Goal: Transaction & Acquisition: Obtain resource

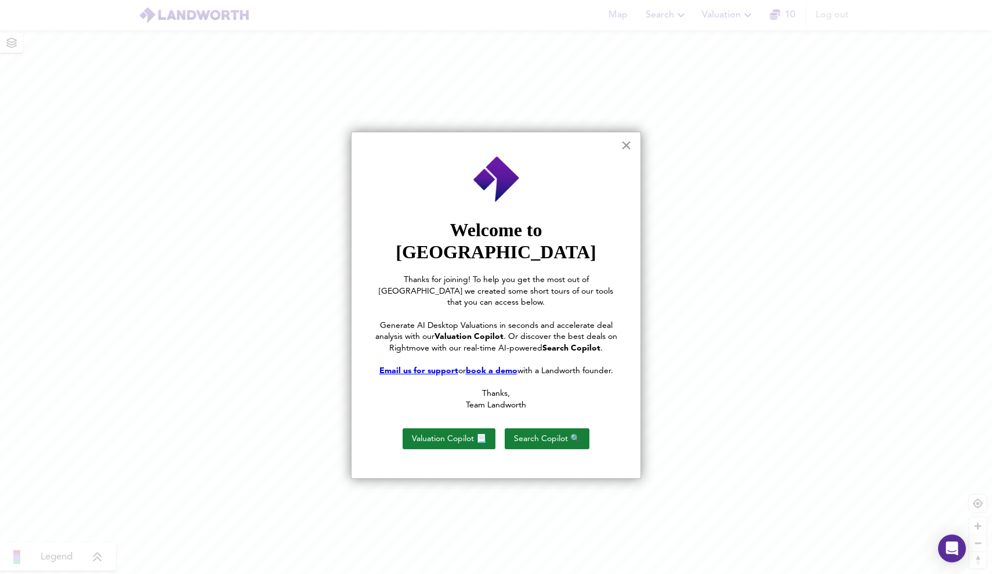
click at [624, 142] on button "×" at bounding box center [626, 145] width 11 height 19
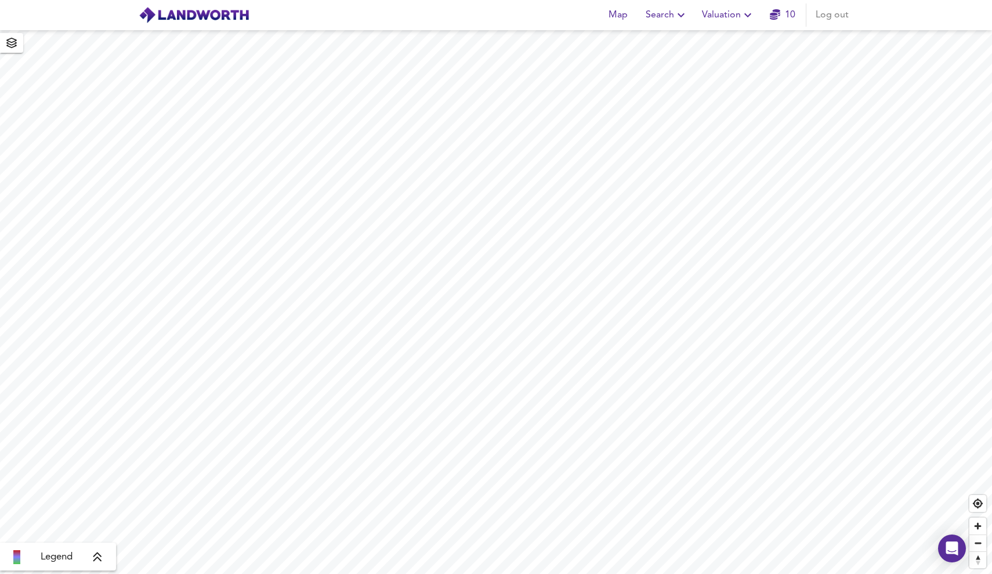
click at [732, 21] on span "Valuation" at bounding box center [728, 15] width 53 height 16
click at [723, 46] on li "New Valuation Report" at bounding box center [728, 41] width 139 height 21
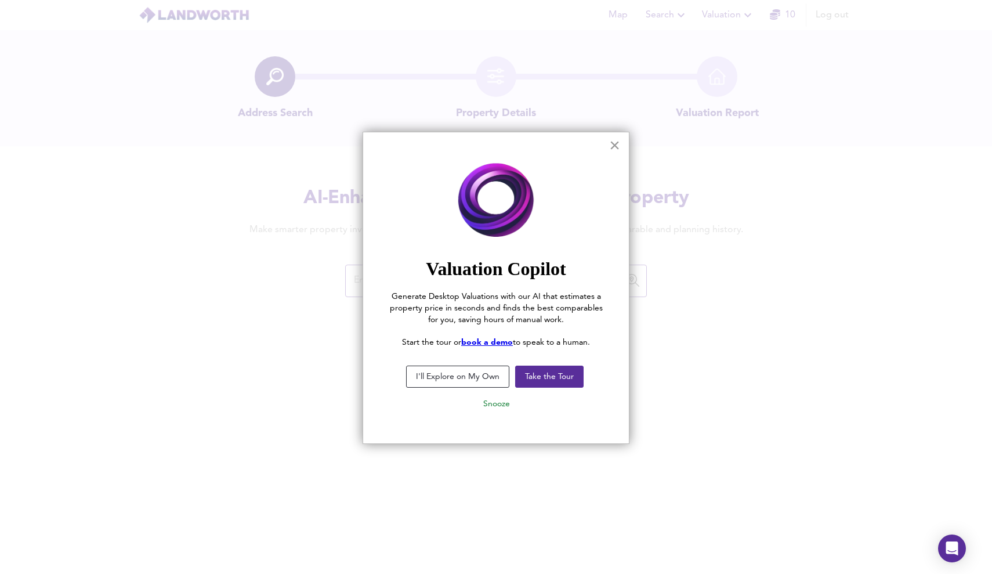
click at [614, 147] on button "×" at bounding box center [614, 145] width 11 height 19
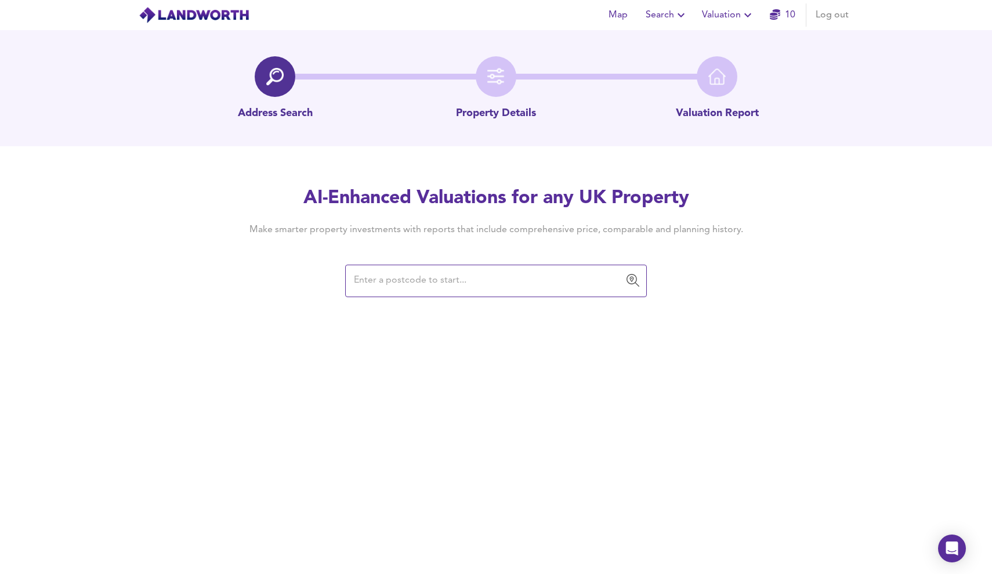
click at [732, 15] on span "Valuation" at bounding box center [728, 15] width 53 height 16
click at [529, 288] on input "text" at bounding box center [488, 281] width 274 height 22
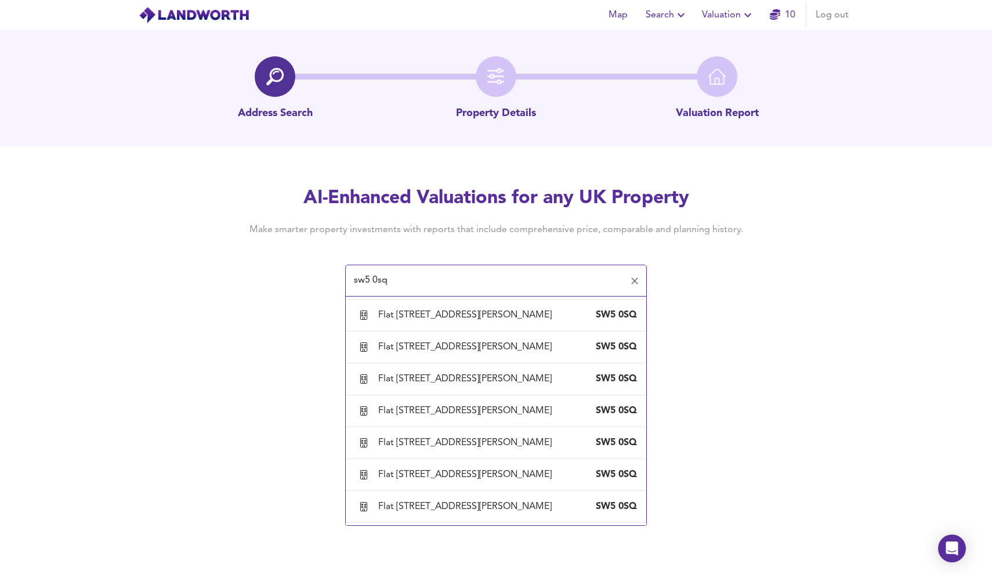
scroll to position [808, 0]
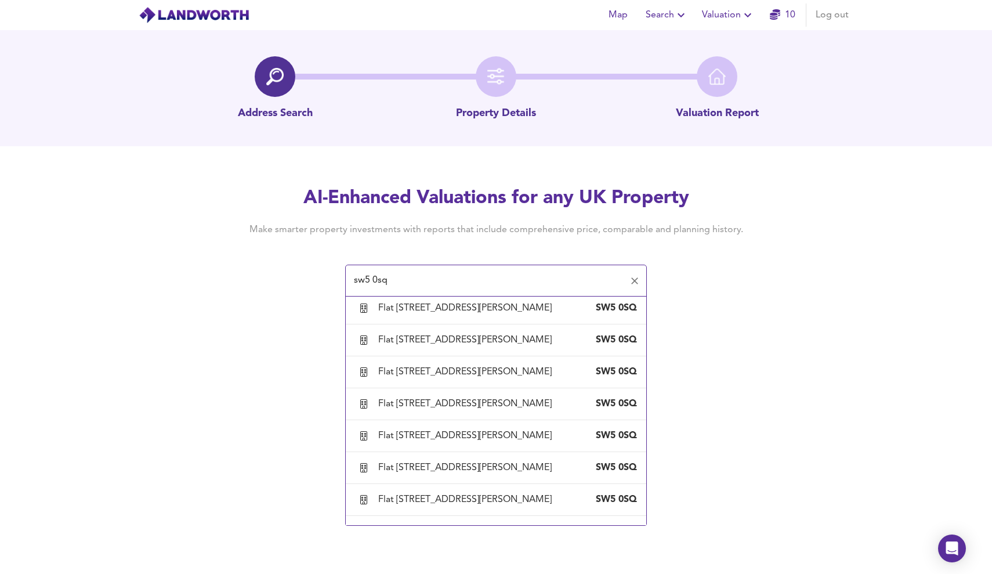
click at [511, 219] on div "Flat [STREET_ADDRESS][PERSON_NAME]" at bounding box center [467, 212] width 178 height 13
type input "Flat [STREET_ADDRESS][PERSON_NAME]"
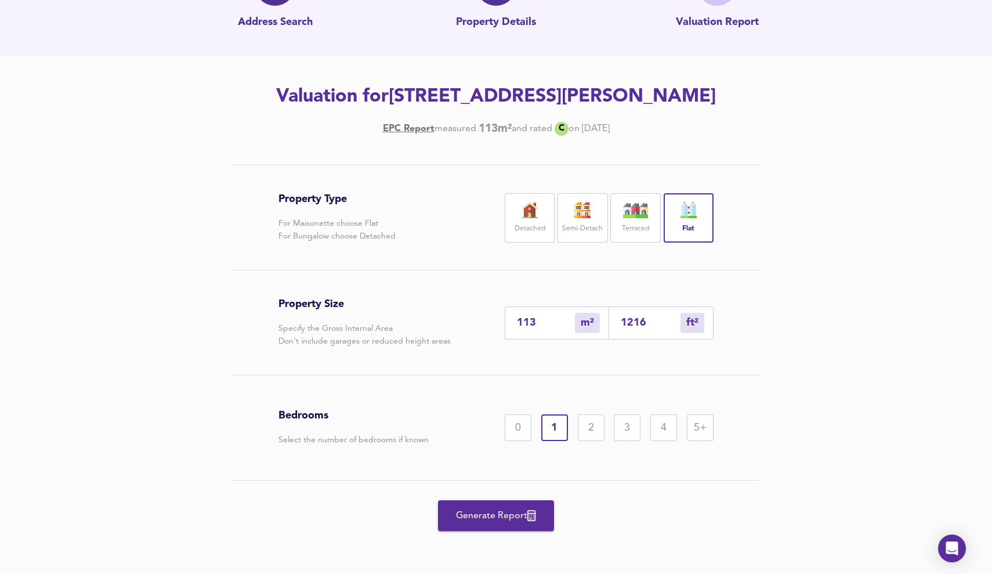
scroll to position [117, 0]
click at [496, 518] on span "Generate Report" at bounding box center [496, 516] width 93 height 16
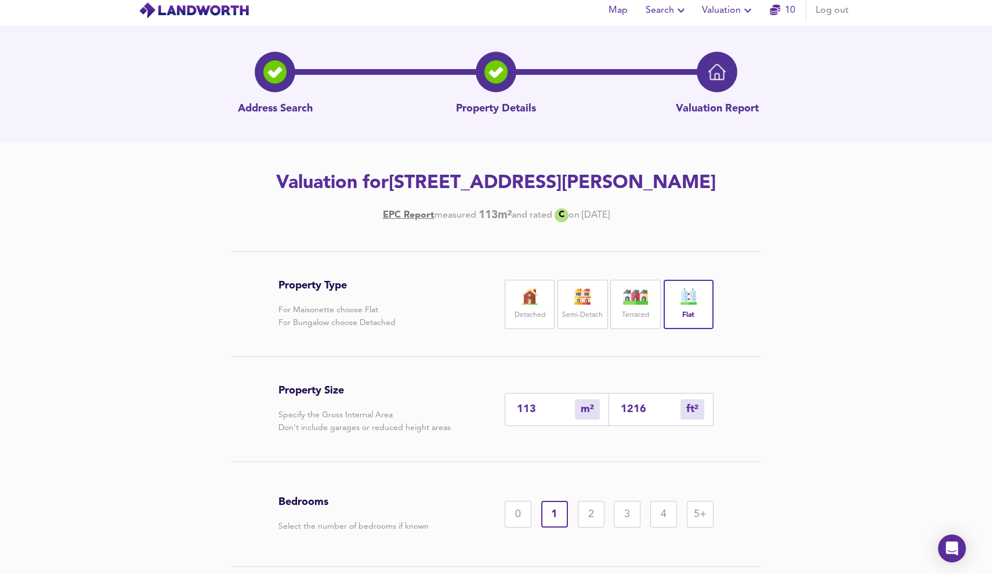
scroll to position [0, 0]
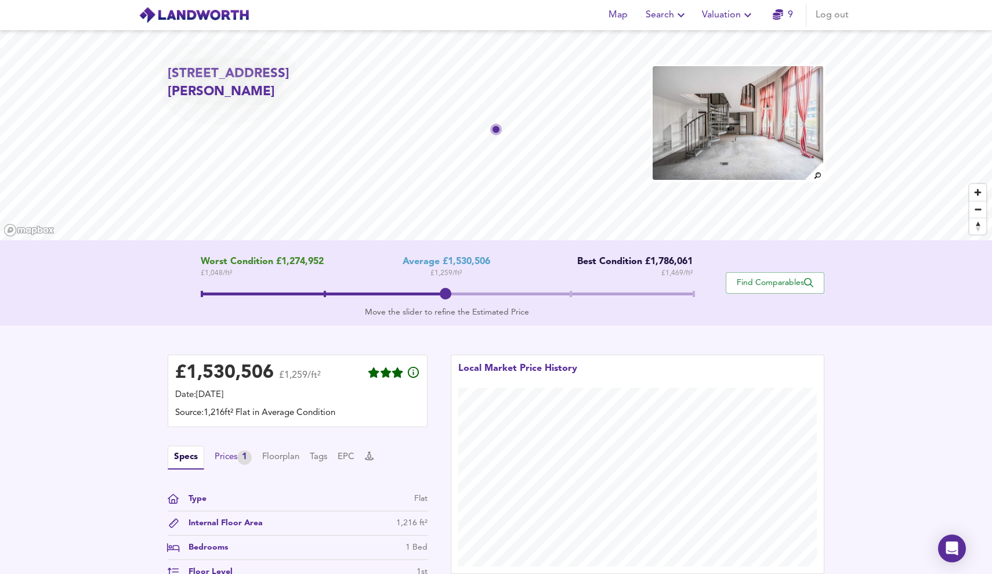
click at [228, 463] on div "Prices 1" at bounding box center [233, 457] width 37 height 15
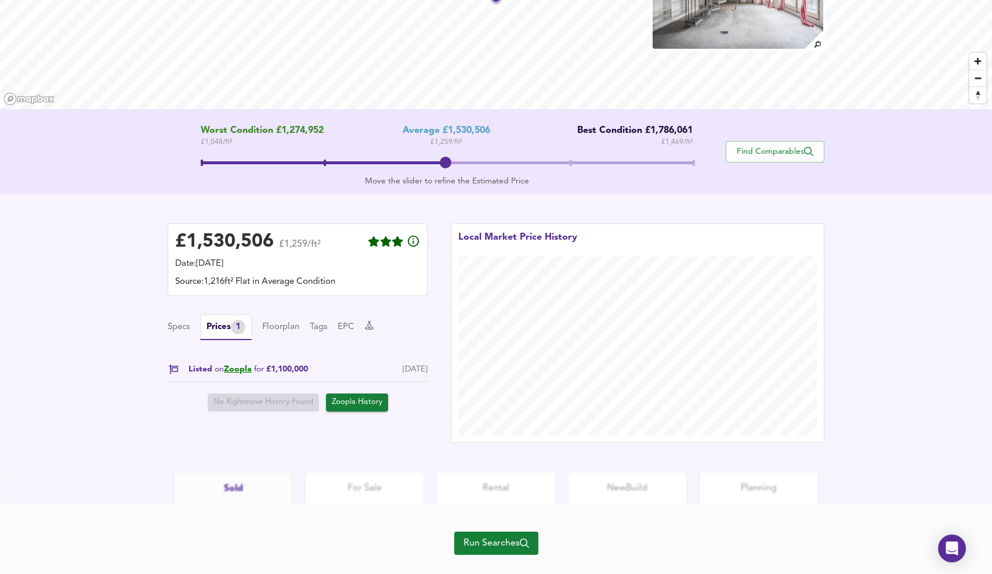
scroll to position [132, 0]
click at [349, 403] on span "Zoopla History" at bounding box center [357, 401] width 50 height 13
click at [358, 400] on span "Zoopla History" at bounding box center [357, 401] width 50 height 13
click at [241, 368] on link "Zoopla" at bounding box center [238, 368] width 28 height 8
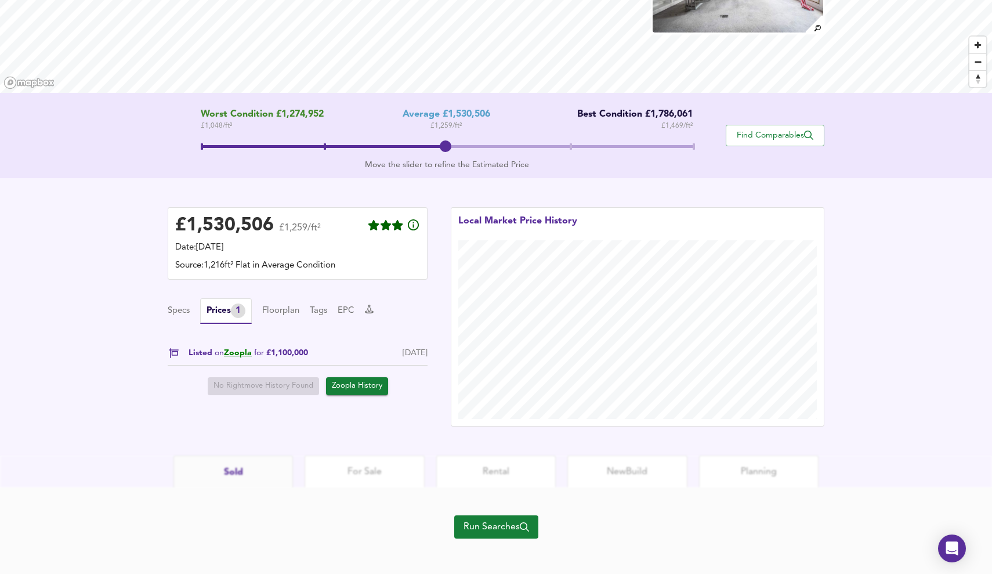
scroll to position [149, 0]
click at [291, 387] on link "No Rightmove History Found" at bounding box center [263, 385] width 111 height 18
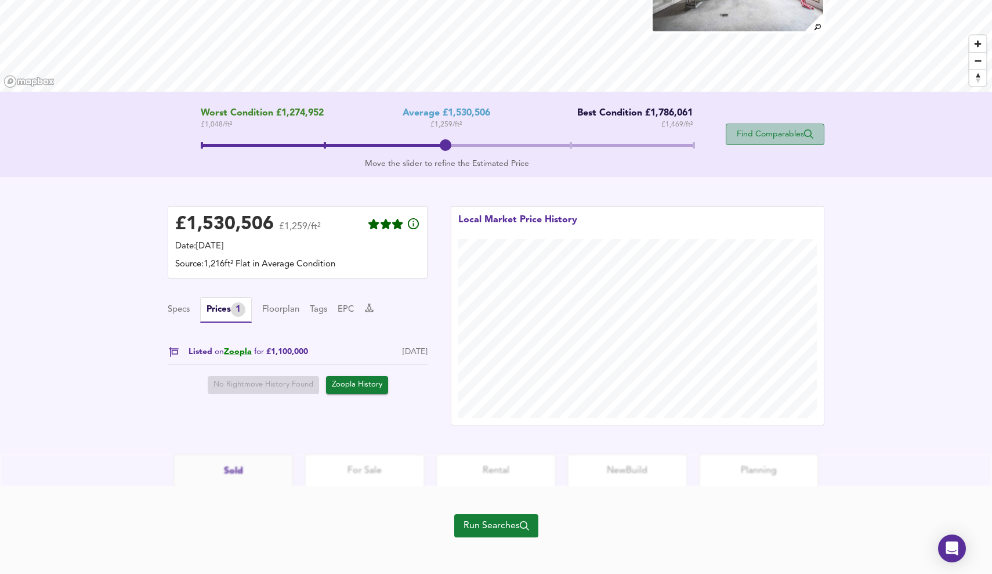
click at [778, 135] on span "Find Comparables" at bounding box center [775, 134] width 86 height 11
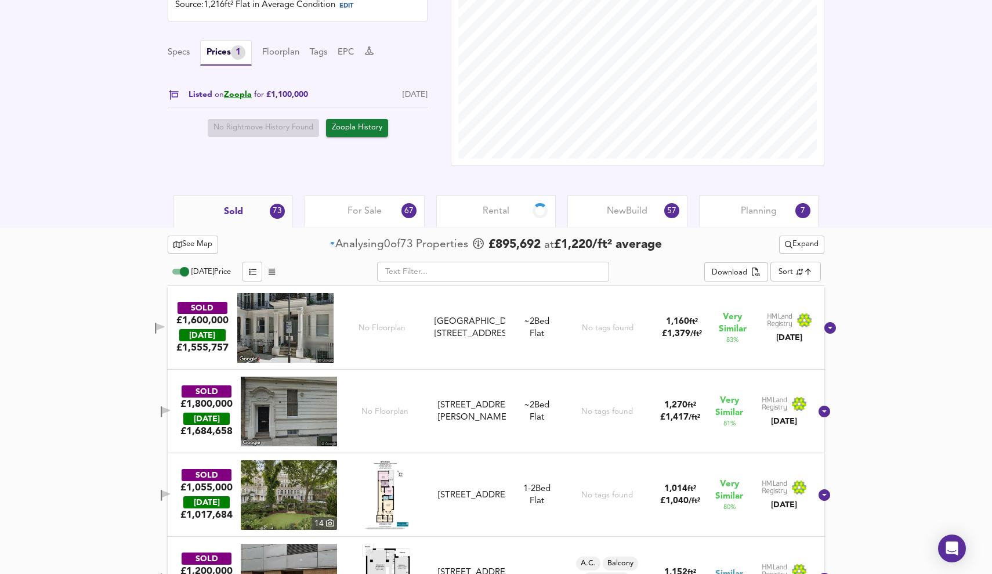
scroll to position [362, 0]
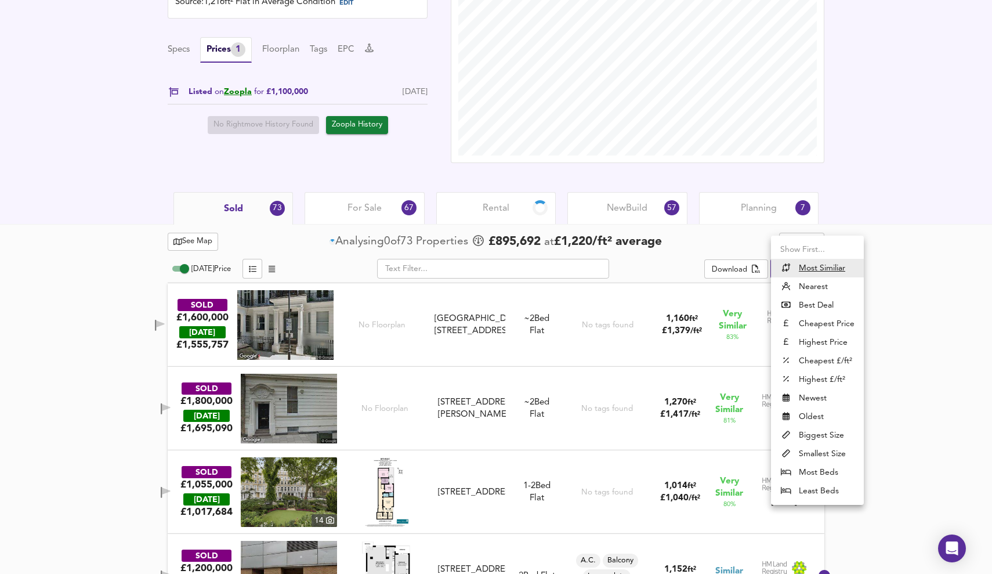
click at [889, 277] on div at bounding box center [496, 287] width 992 height 574
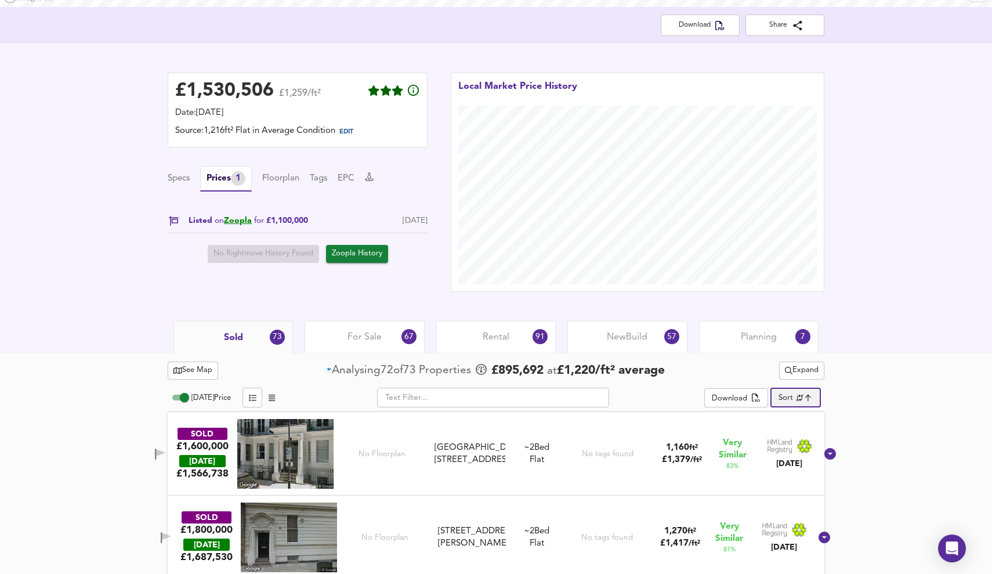
scroll to position [243, 0]
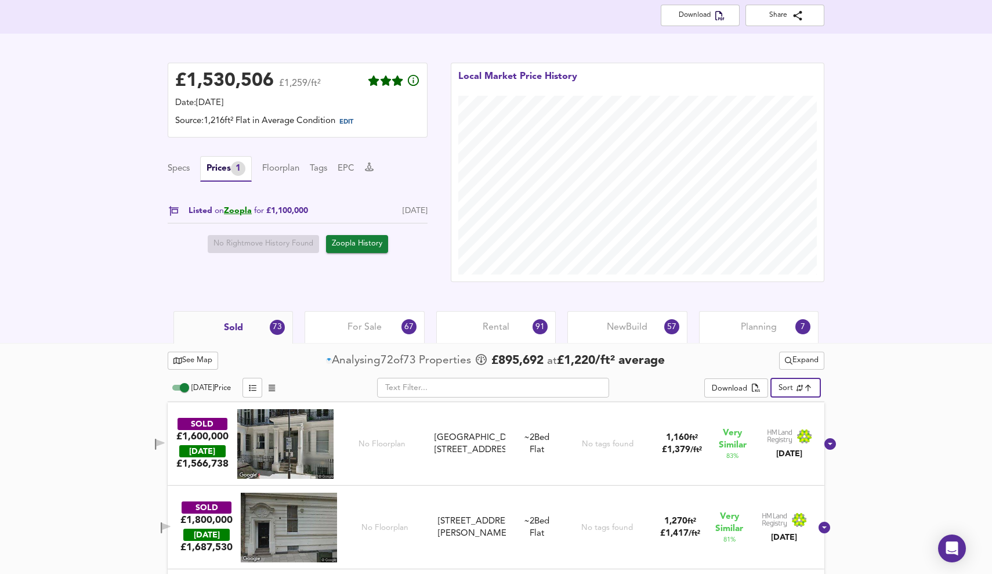
click at [373, 325] on span "For Sale" at bounding box center [365, 327] width 34 height 13
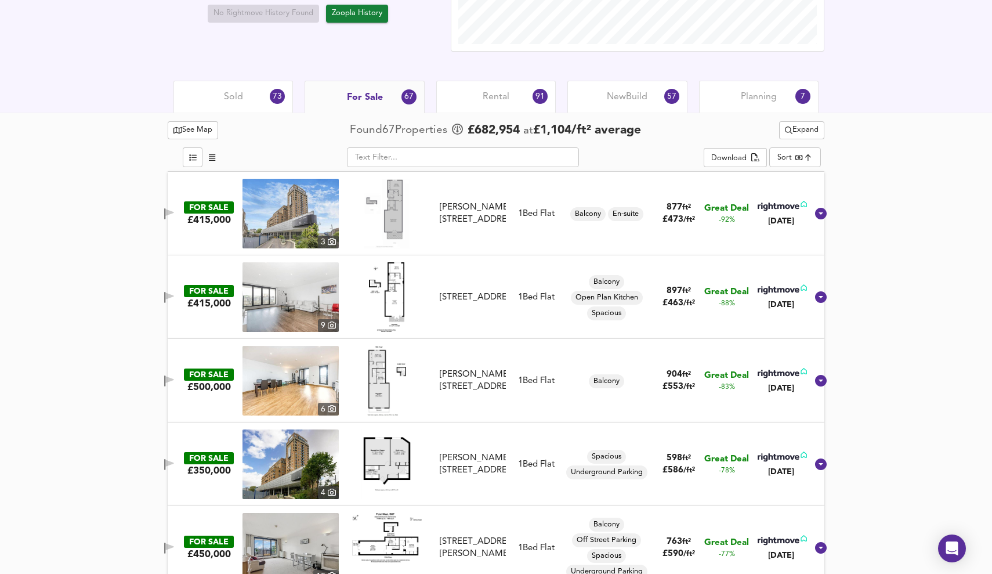
scroll to position [472, 0]
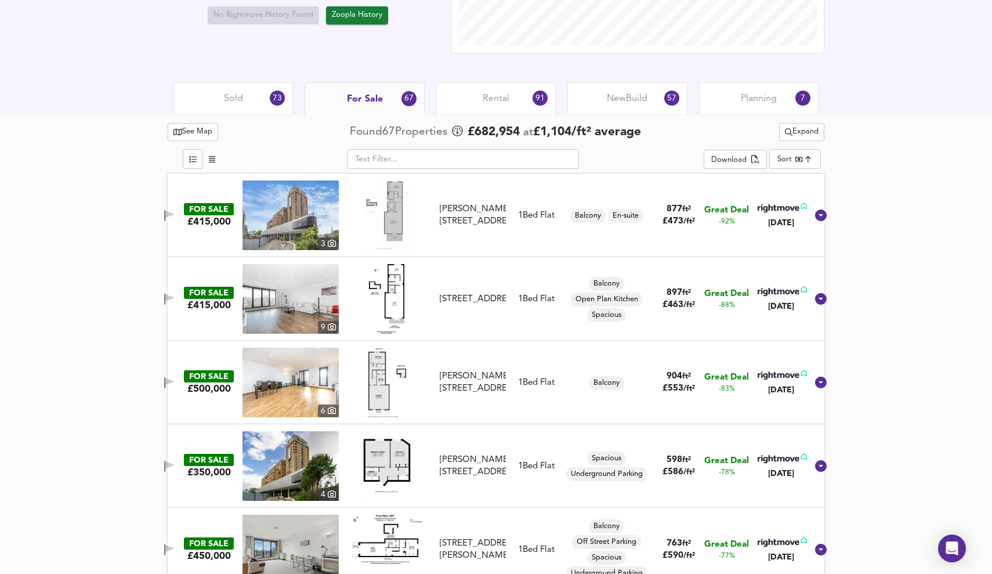
click at [494, 96] on span "Rental" at bounding box center [496, 98] width 27 height 13
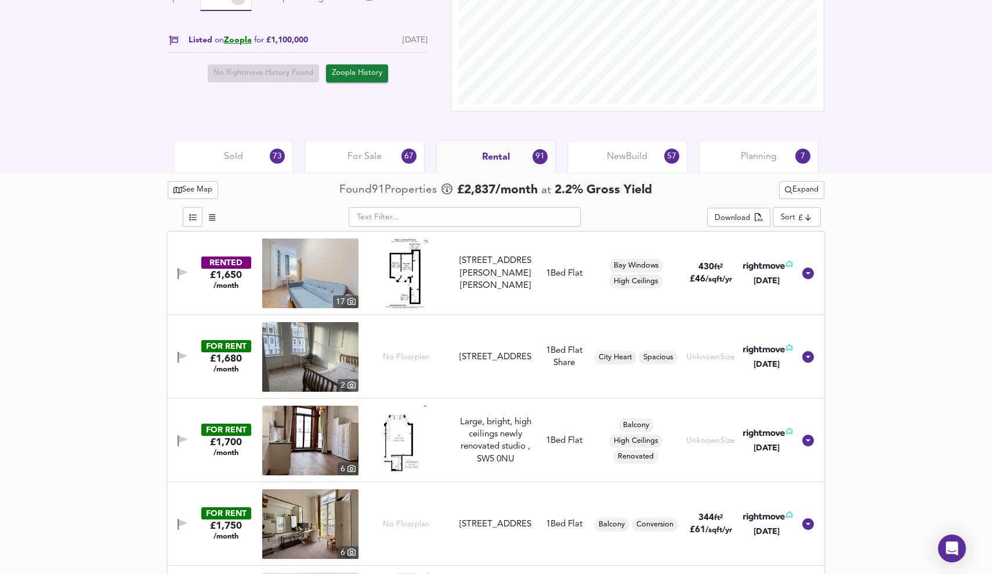
scroll to position [424, 0]
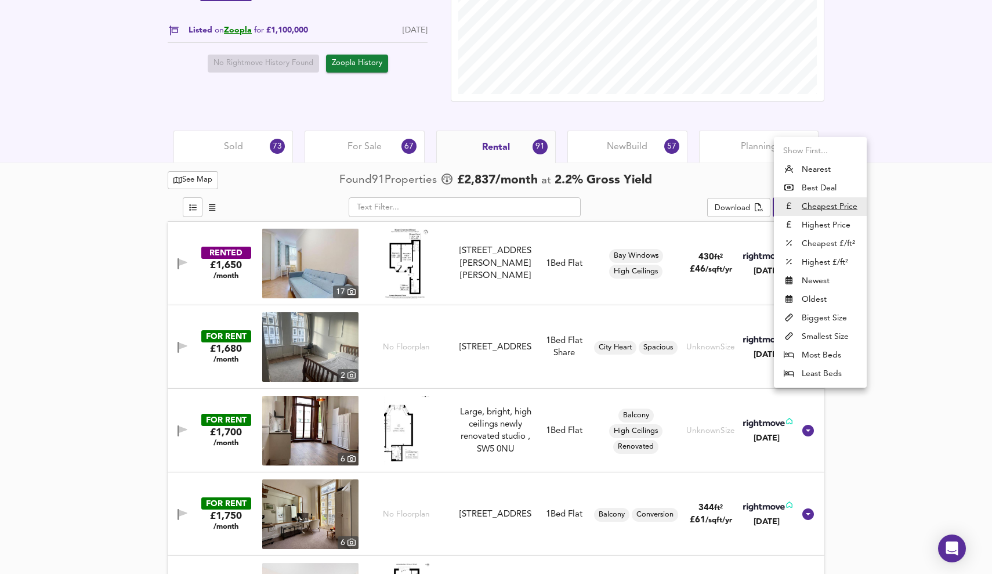
click at [830, 167] on li "Nearest" at bounding box center [820, 169] width 93 height 19
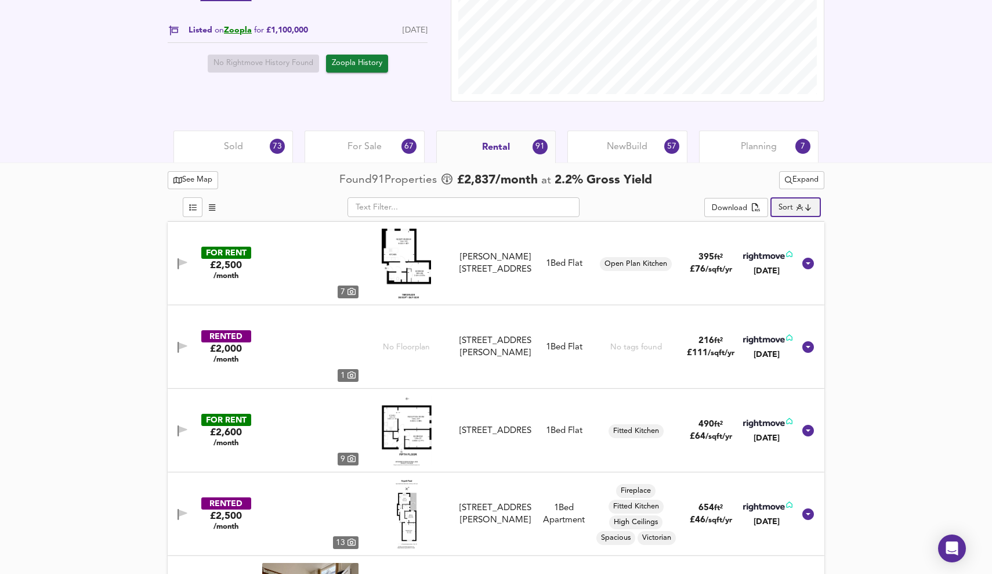
type input "distancetocenter"
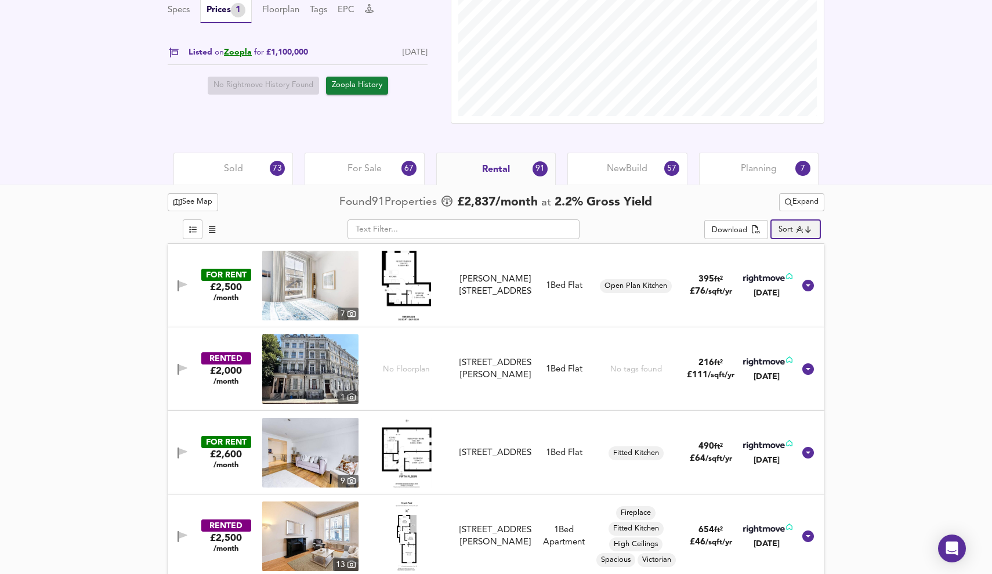
scroll to position [398, 0]
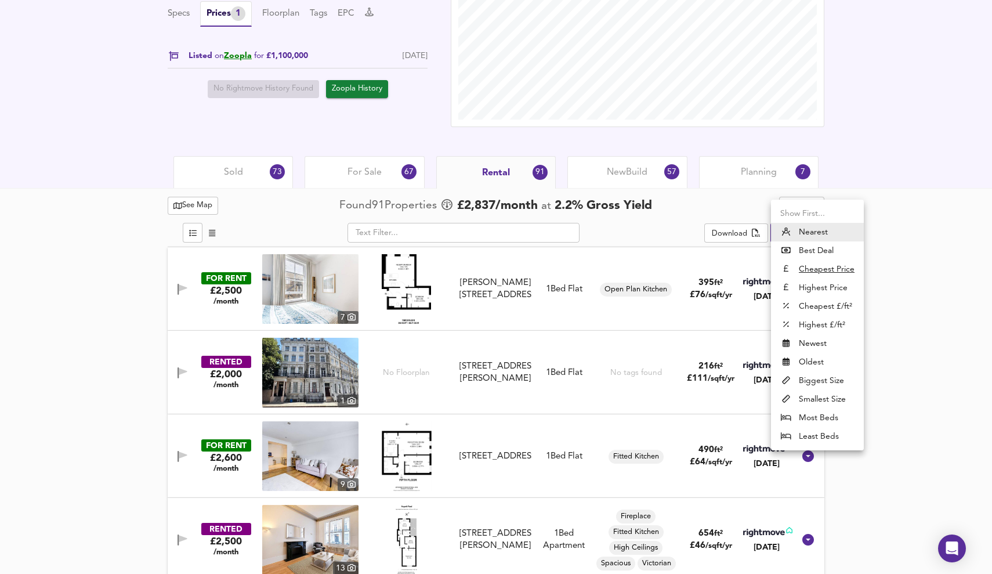
click at [914, 233] on div at bounding box center [496, 287] width 992 height 574
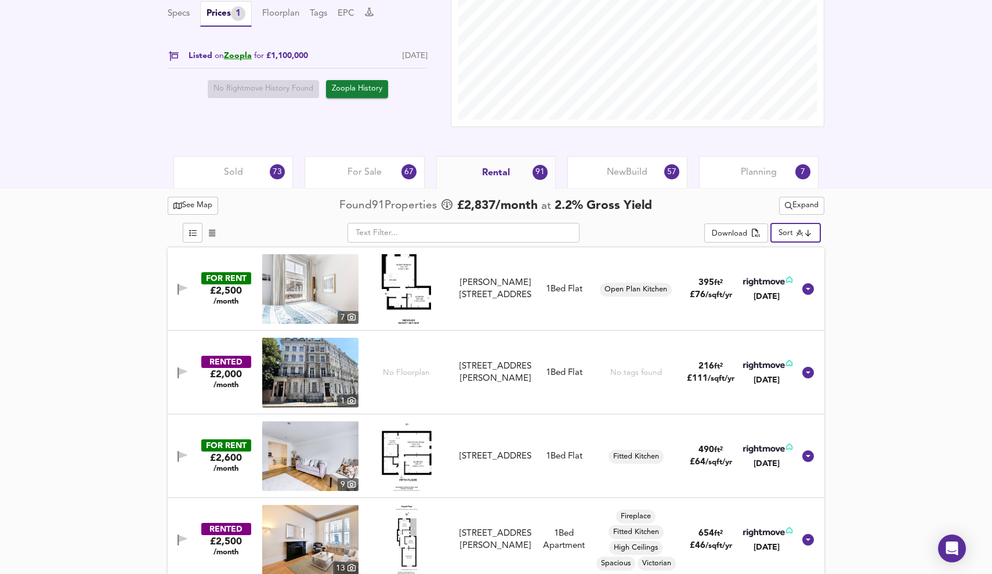
click at [792, 203] on span "Expand" at bounding box center [802, 205] width 34 height 13
click at [832, 266] on li "1 bed Any Beds" at bounding box center [801, 265] width 106 height 19
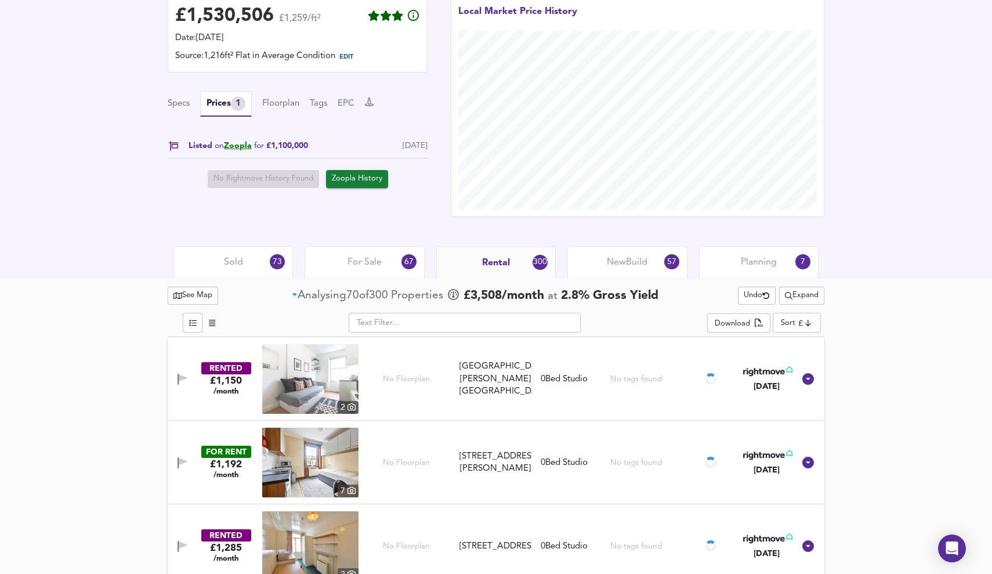
scroll to position [309, 0]
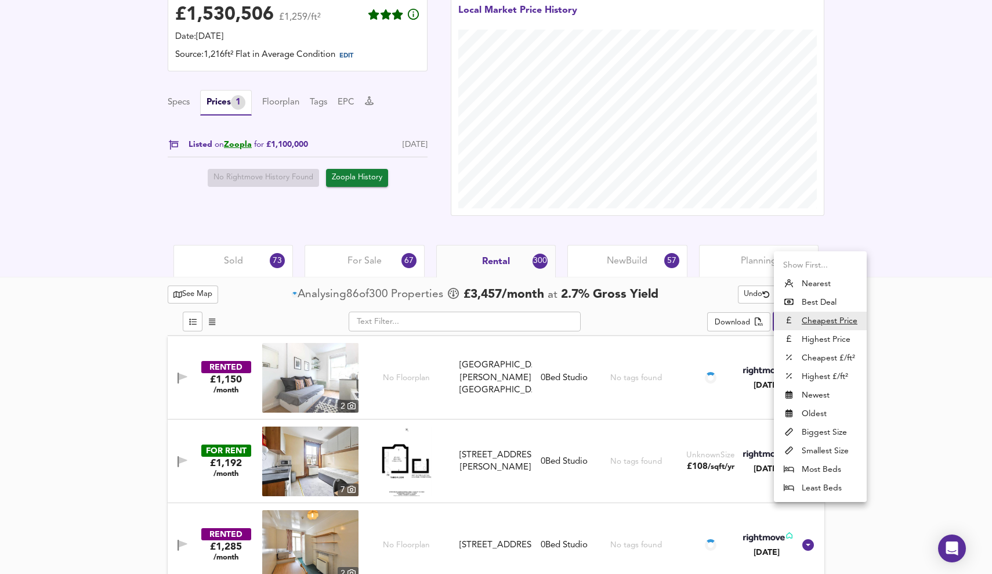
click at [826, 284] on li "Nearest" at bounding box center [820, 284] width 93 height 19
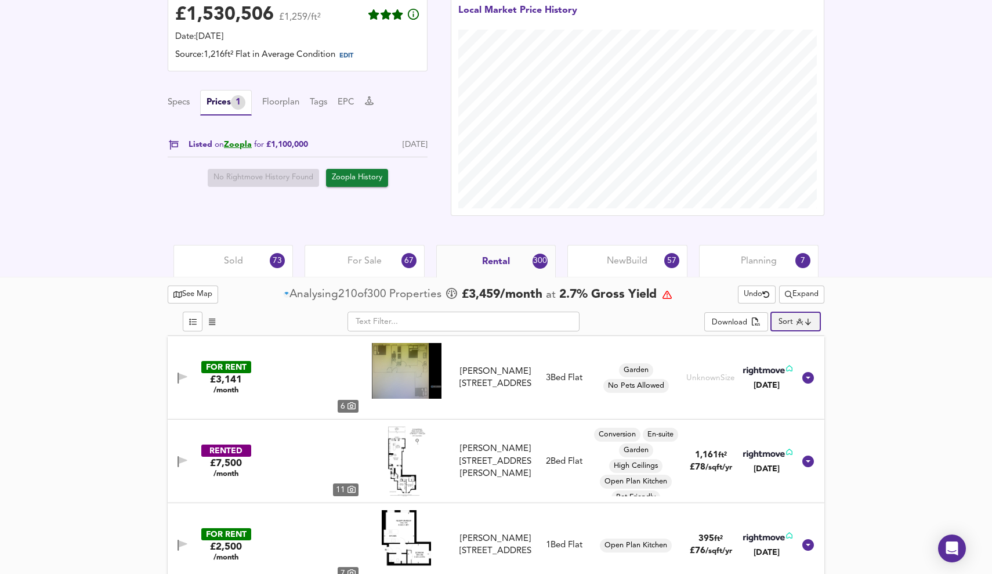
type input "distancetocenter"
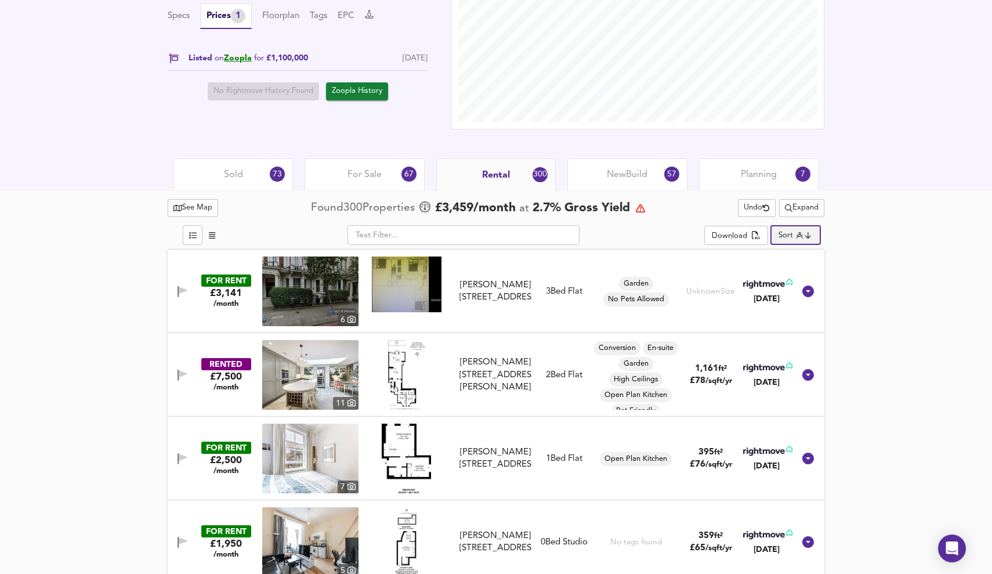
scroll to position [392, 0]
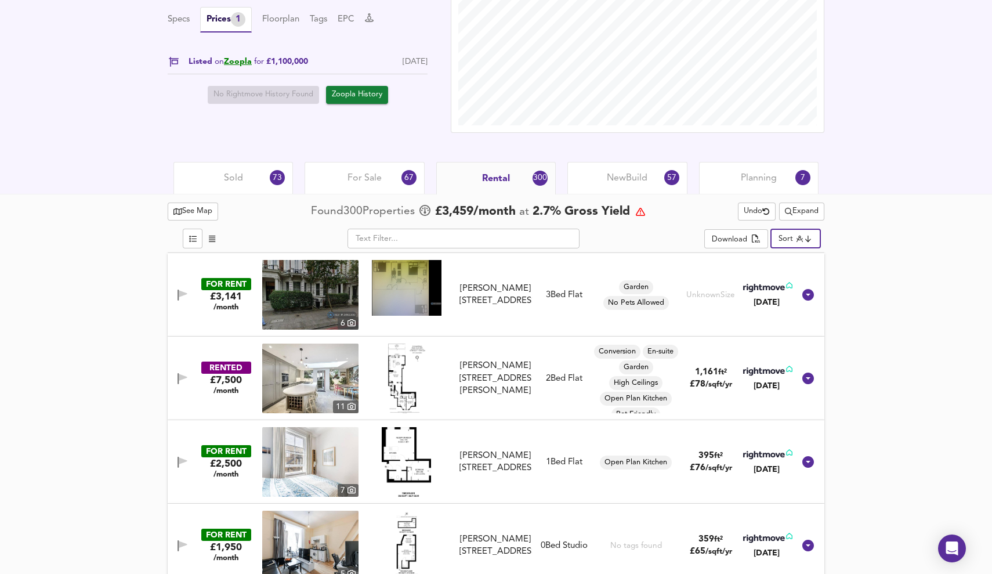
click at [377, 180] on span "For Sale" at bounding box center [365, 178] width 34 height 13
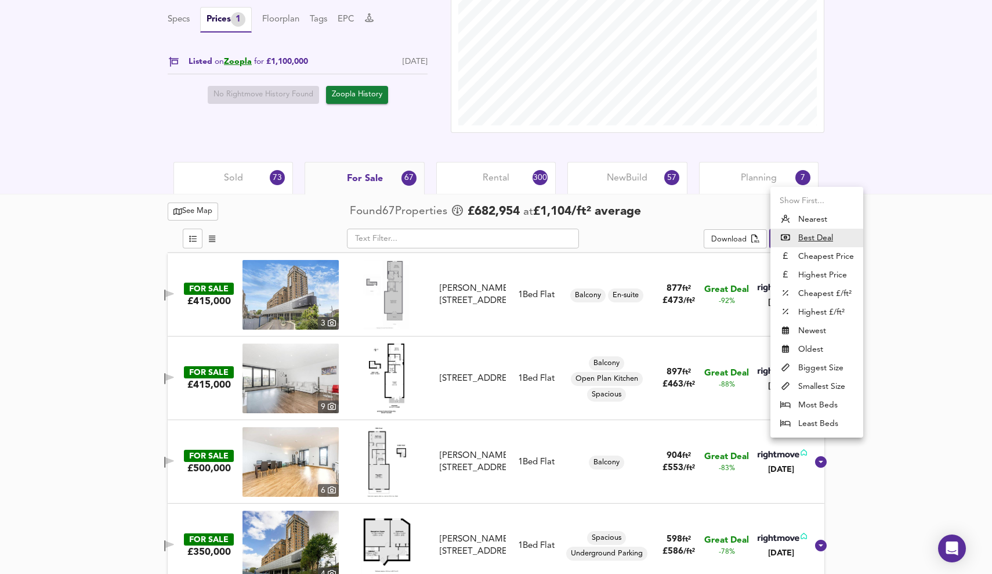
click at [830, 221] on li "Nearest" at bounding box center [817, 219] width 93 height 19
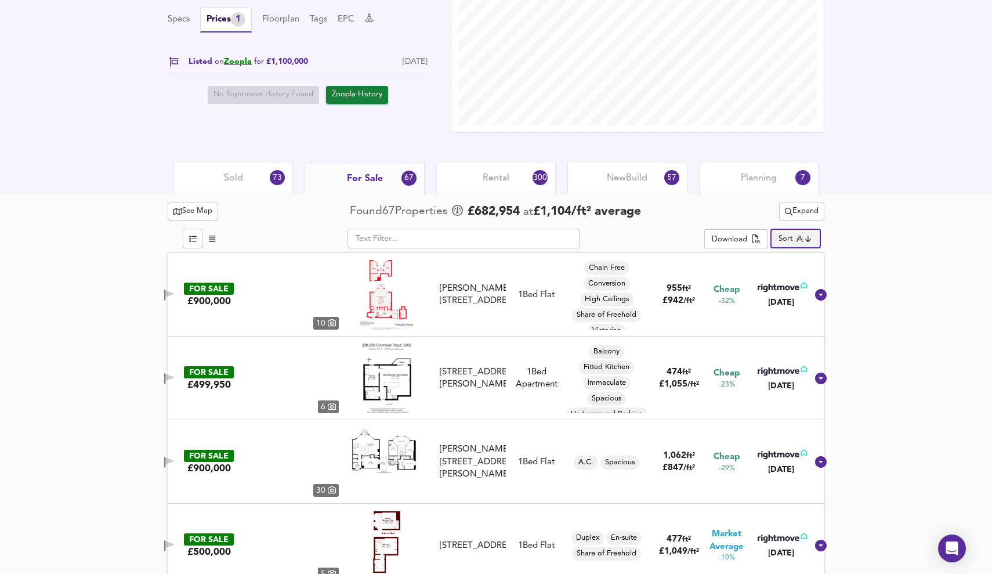
type input "distancetocenter"
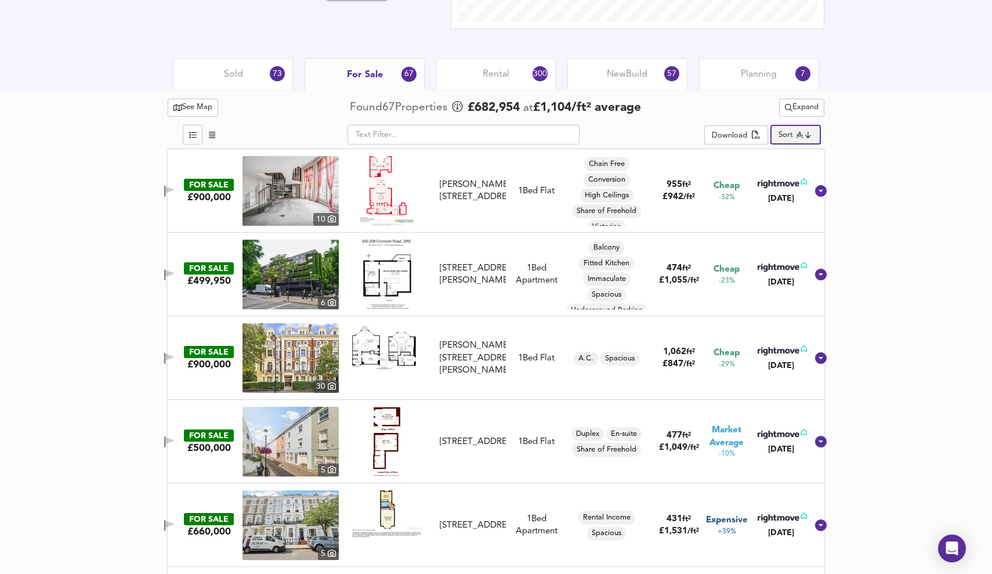
scroll to position [498, 0]
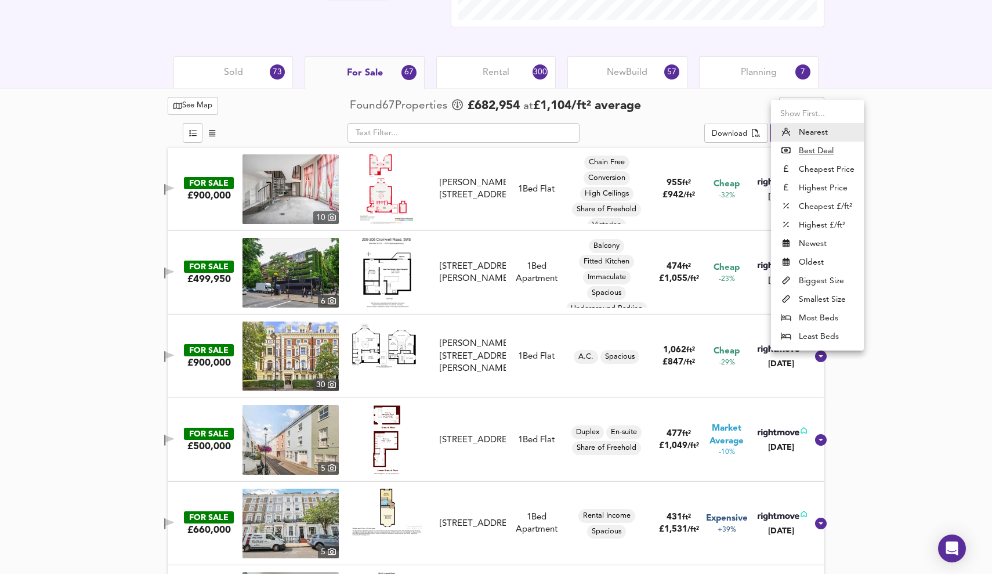
click at [891, 160] on div at bounding box center [496, 287] width 992 height 574
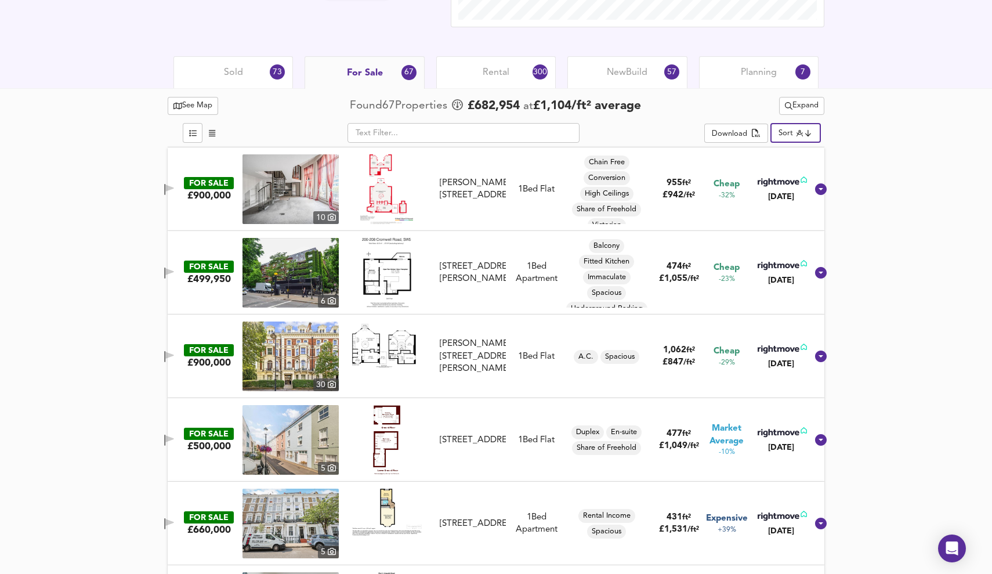
click at [806, 105] on span "Expand" at bounding box center [802, 105] width 34 height 13
click at [821, 168] on li "1 bed Any Beds" at bounding box center [801, 165] width 106 height 19
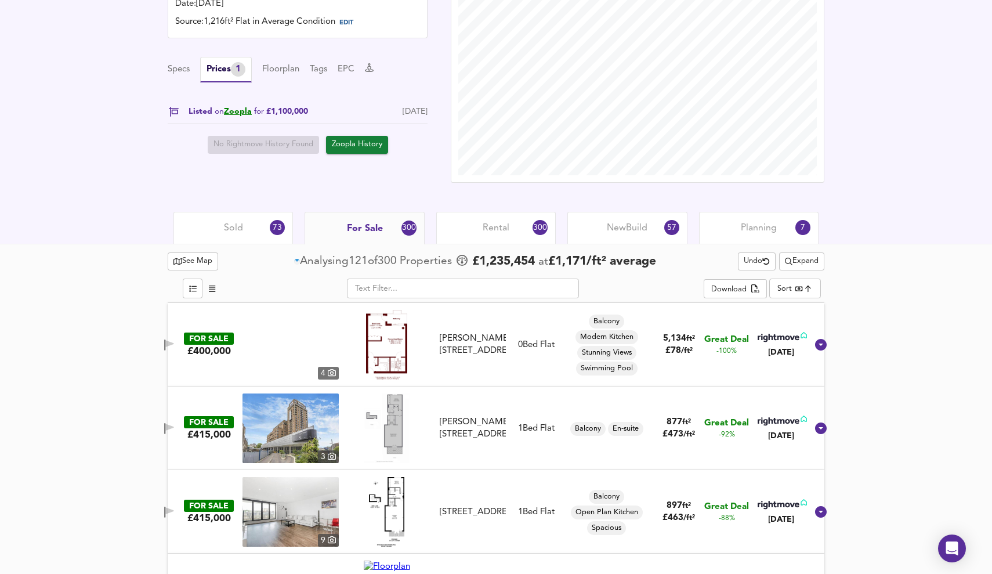
scroll to position [376, 0]
